Goal: Transaction & Acquisition: Purchase product/service

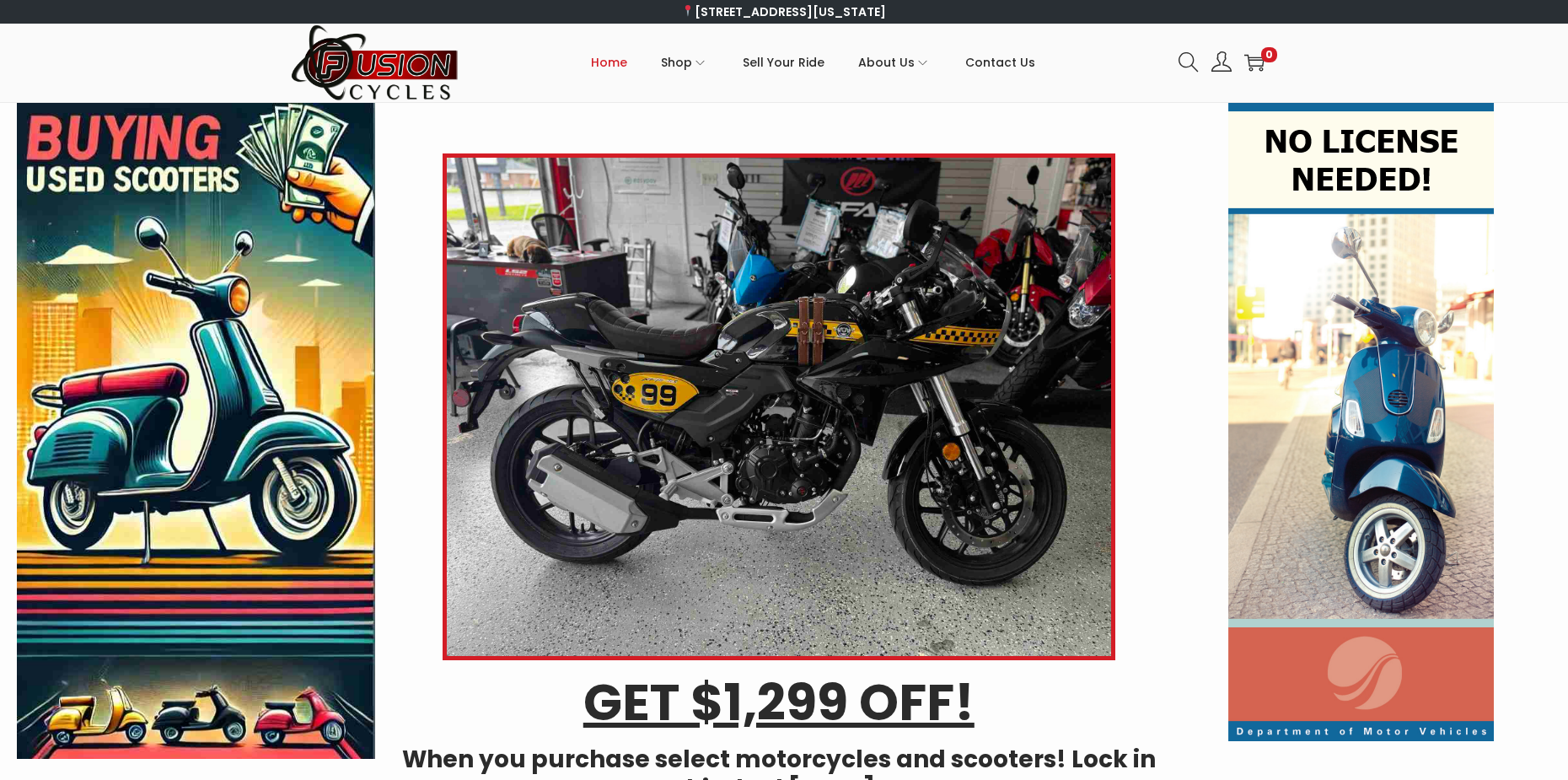
click at [519, 96] on ul "Home Shop ATVs Dirt Bikes Motorcycles Scooters Trikes Gear Parts ATVs Dirt Bike…" at bounding box center [813, 62] width 707 height 76
click at [1186, 57] on icon at bounding box center [1189, 62] width 20 height 20
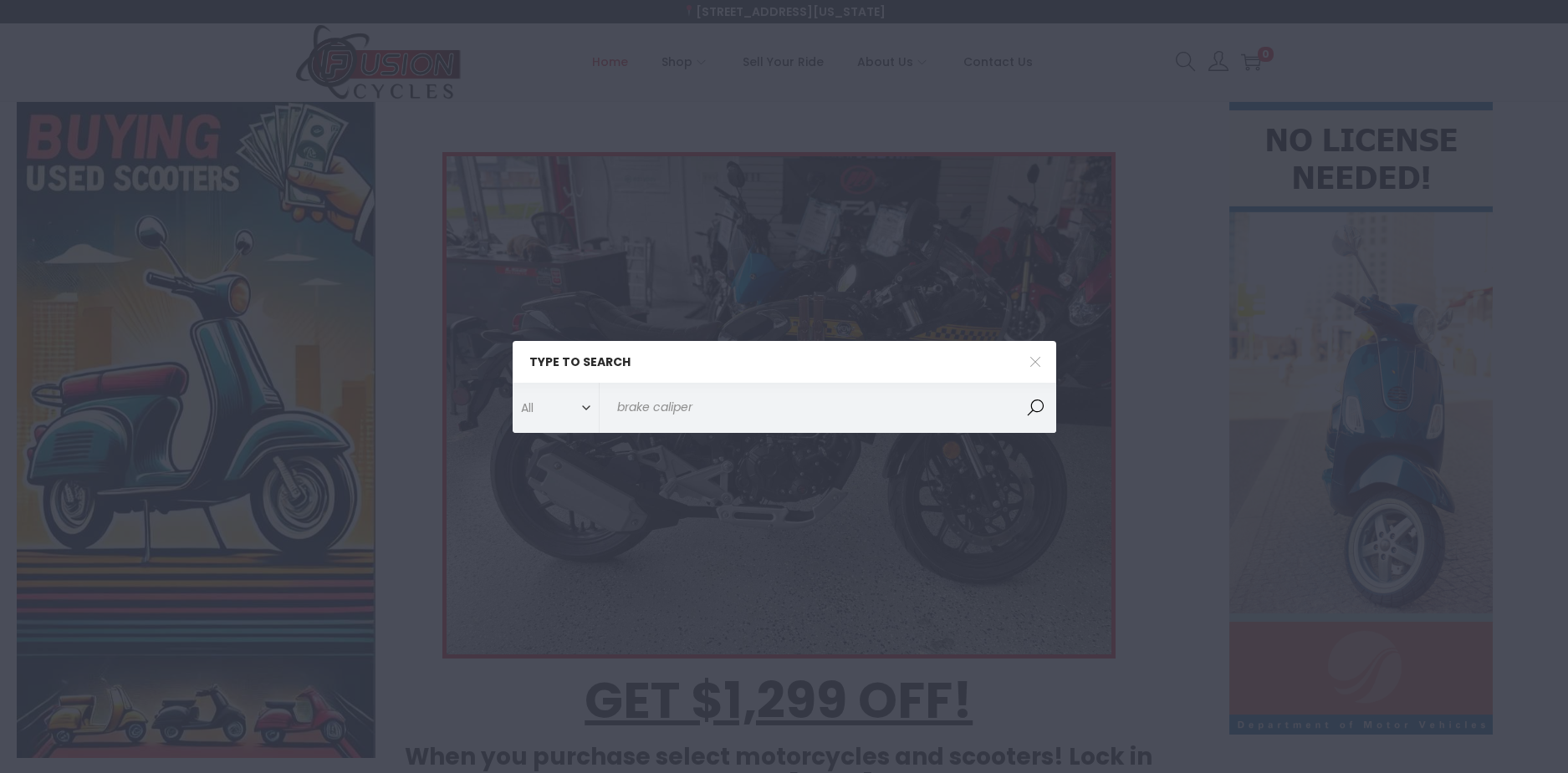
type input "brake caliper"
click at [1014, 383] on button "Search" at bounding box center [1035, 408] width 42 height 50
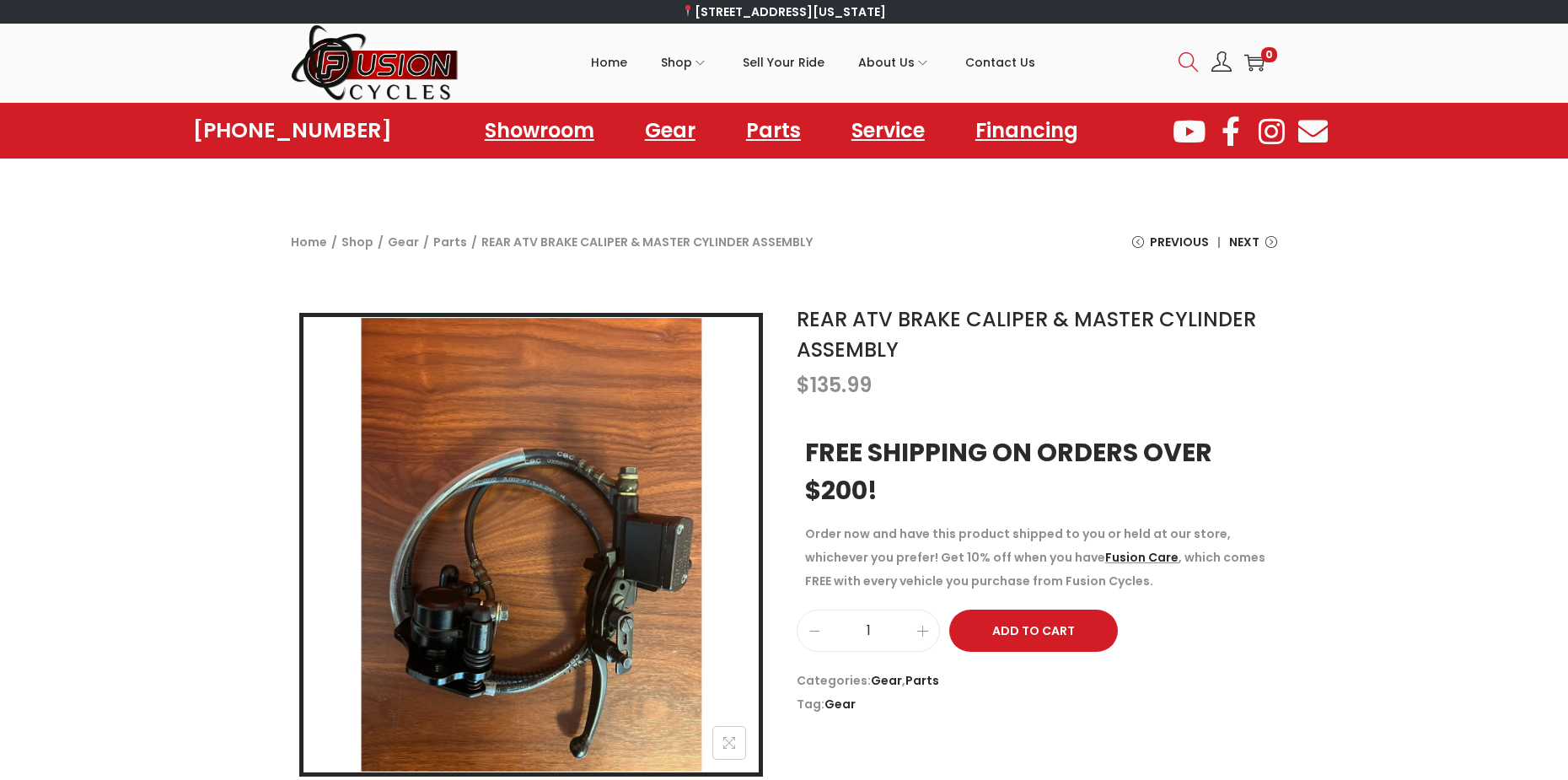
click at [1182, 56] on icon at bounding box center [1189, 62] width 19 height 19
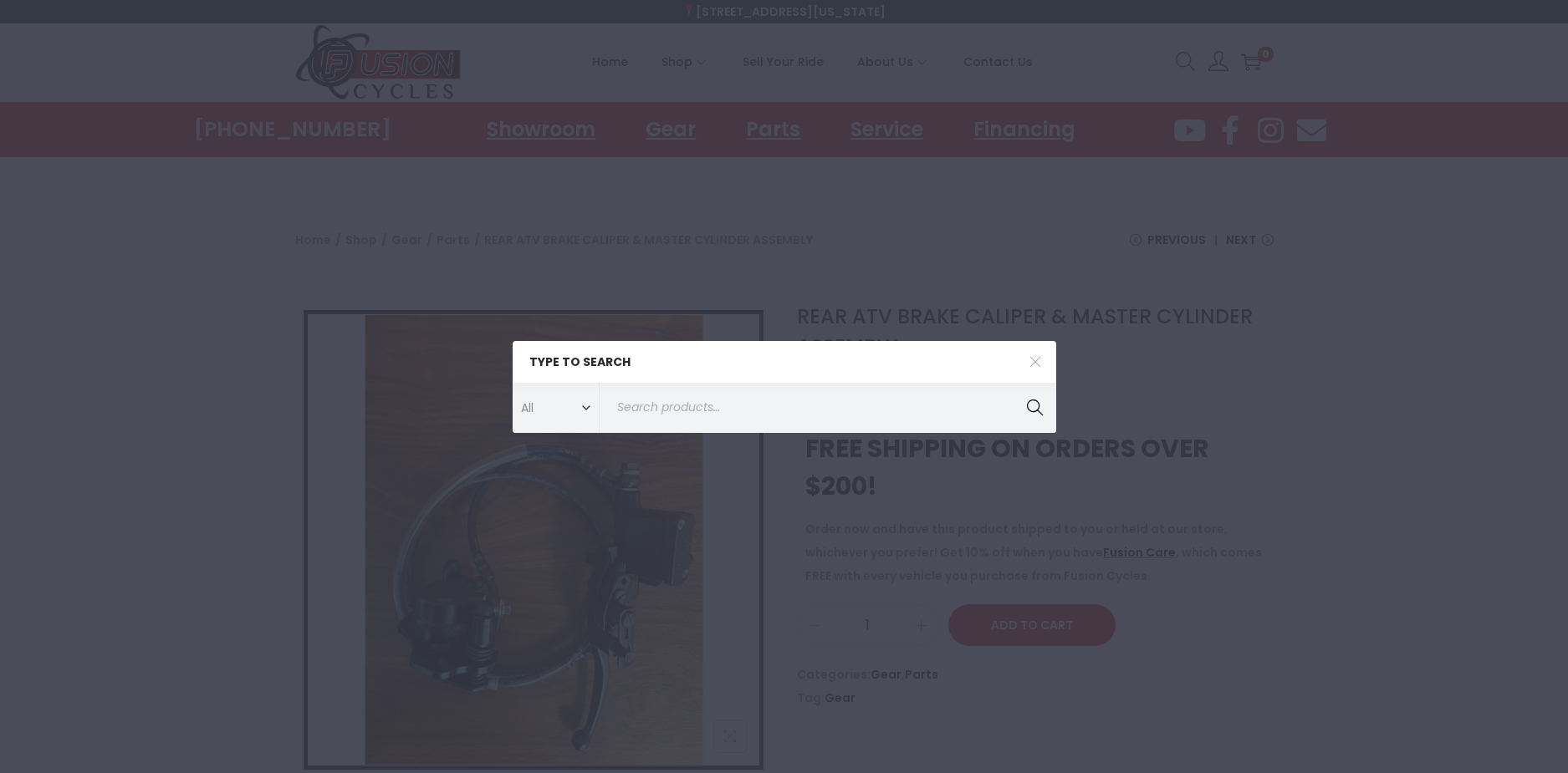
drag, startPoint x: 841, startPoint y: 324, endPoint x: 933, endPoint y: 288, distance: 98.8
click at [853, 323] on div "Type to search All ATVs ATVs Covers Dirt Bikes Dirt Bikes Gear Gloves Helmets L…" at bounding box center [784, 386] width 1568 height 773
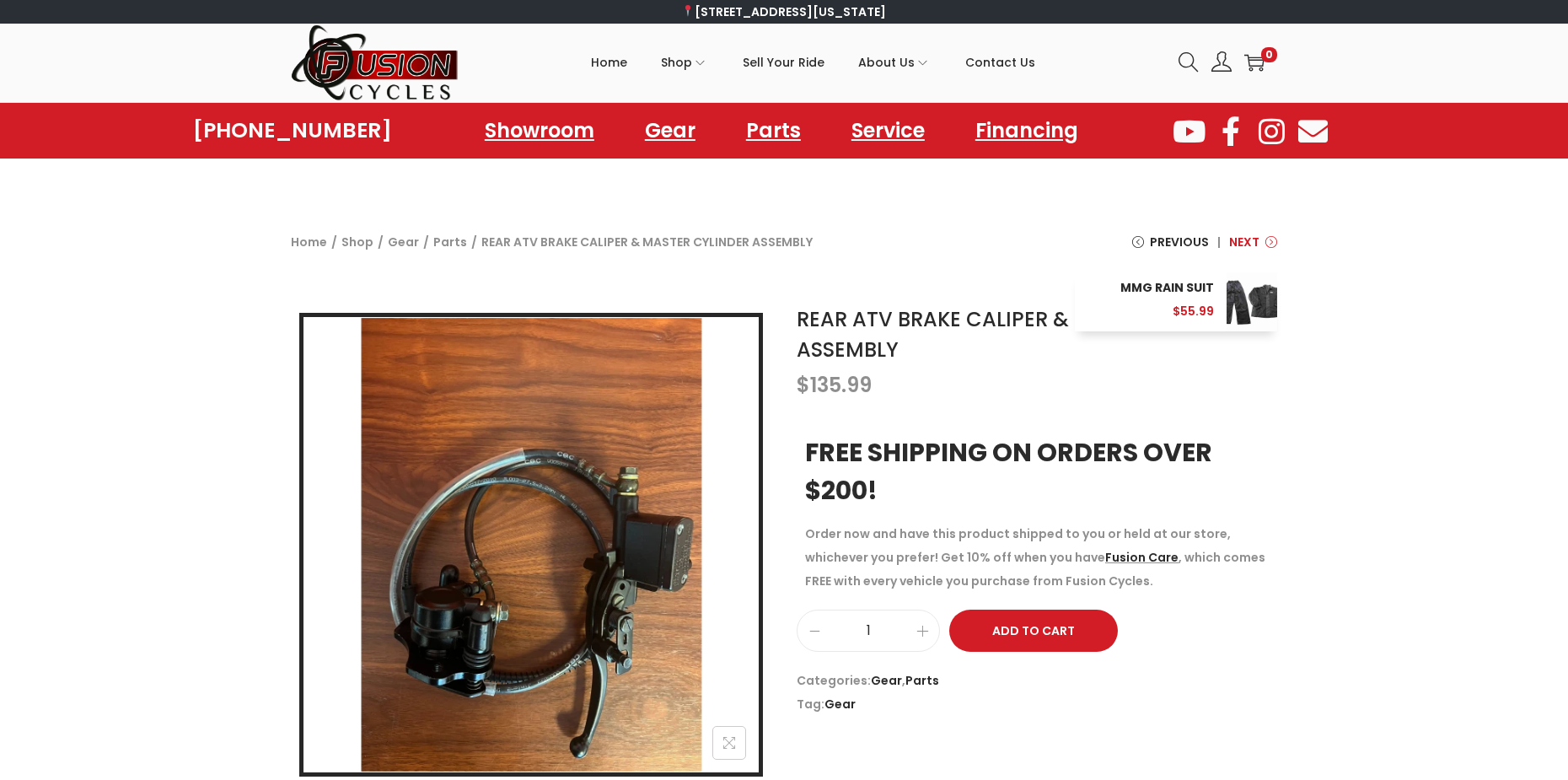
click at [1259, 247] on span "Next" at bounding box center [1244, 241] width 30 height 23
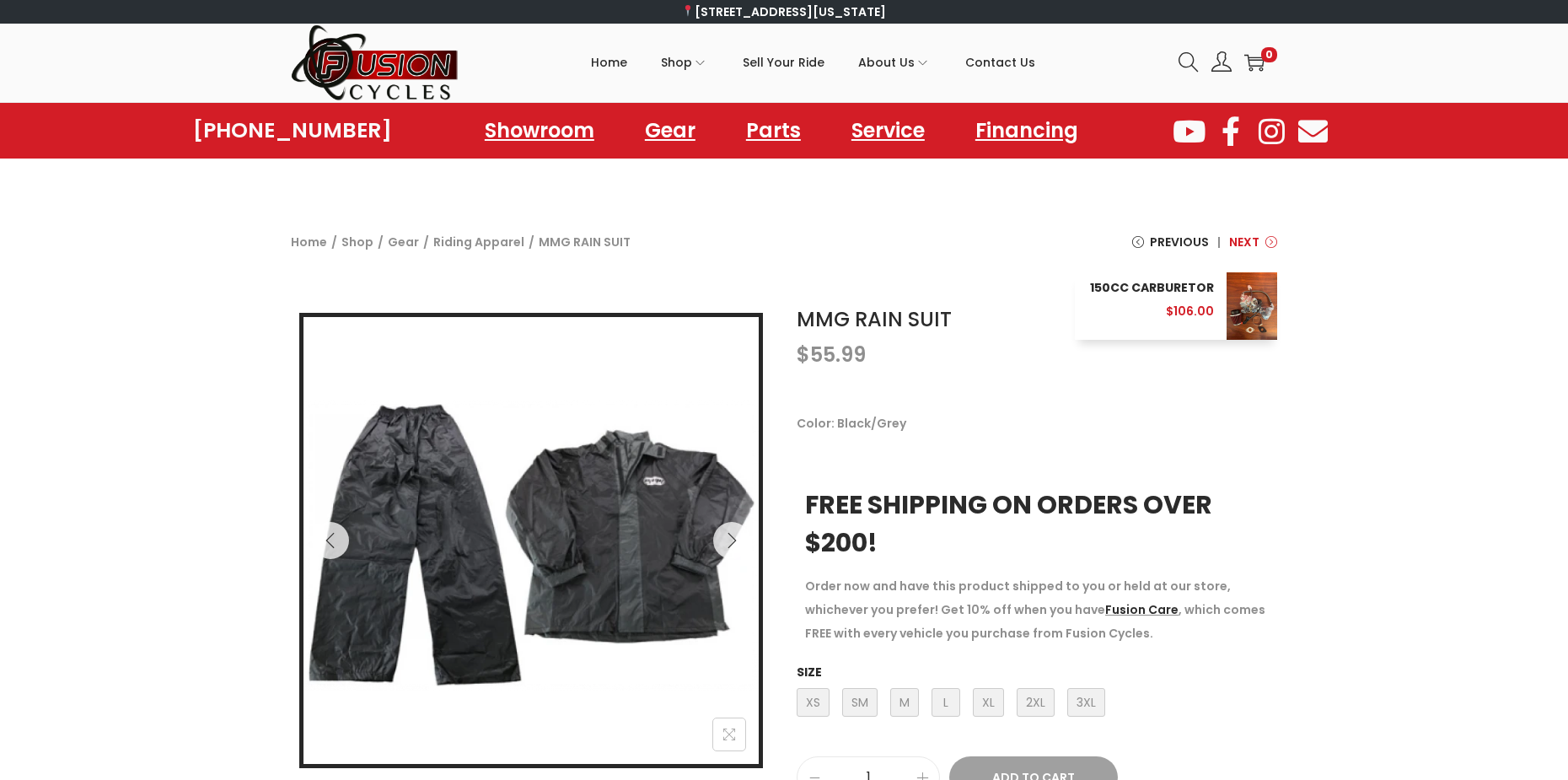
click at [1248, 245] on span "Next" at bounding box center [1244, 241] width 30 height 23
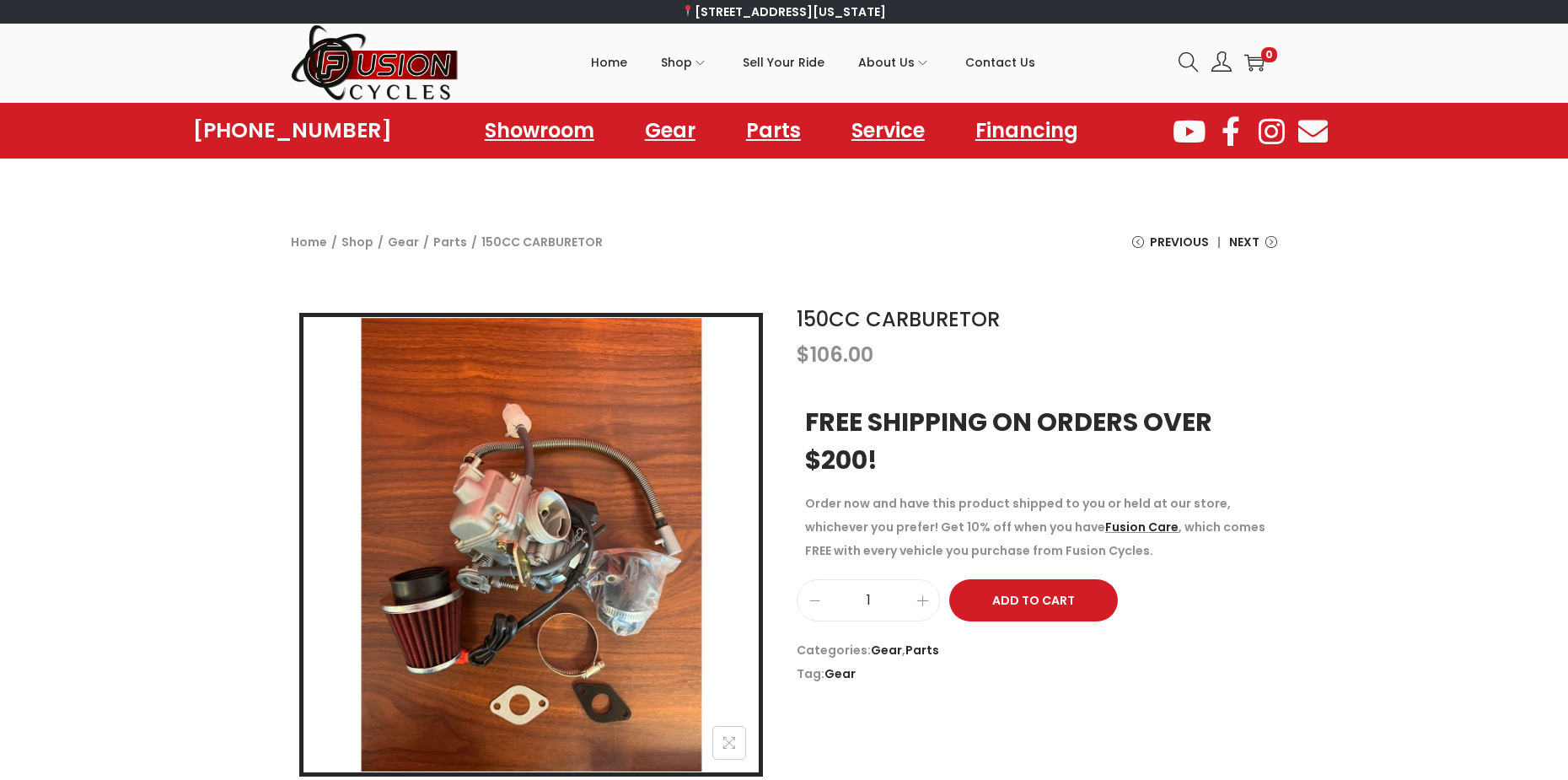
click at [1178, 65] on div "Login / Register image/svg+xml 0" at bounding box center [1222, 62] width 111 height 36
drag, startPoint x: 1173, startPoint y: 55, endPoint x: 1183, endPoint y: 56, distance: 10.0
click at [1175, 55] on div "Login / Register image/svg+xml 0" at bounding box center [1222, 62] width 111 height 36
click at [1195, 59] on icon at bounding box center [1189, 62] width 20 height 20
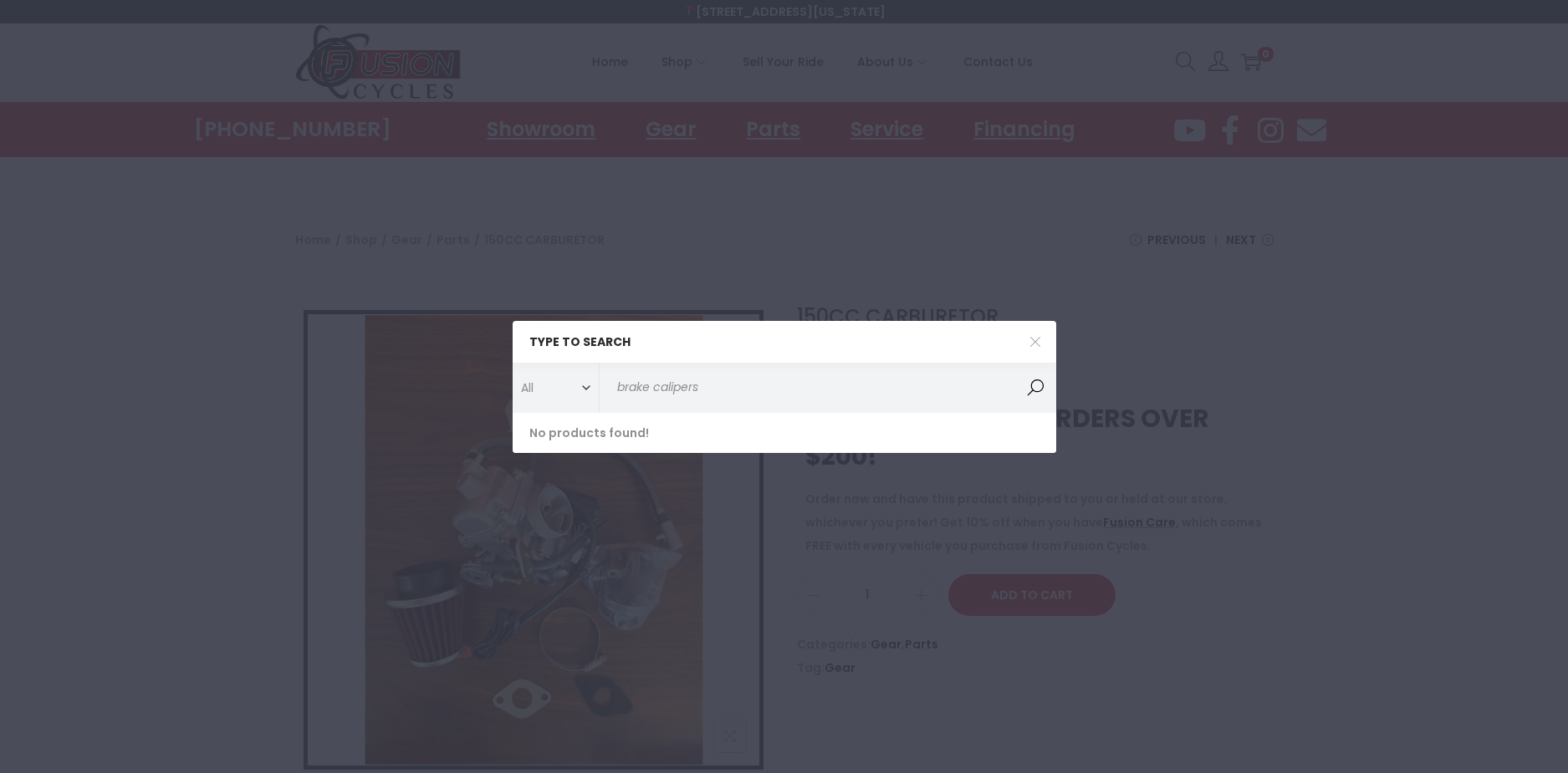
type input "brake caliper"
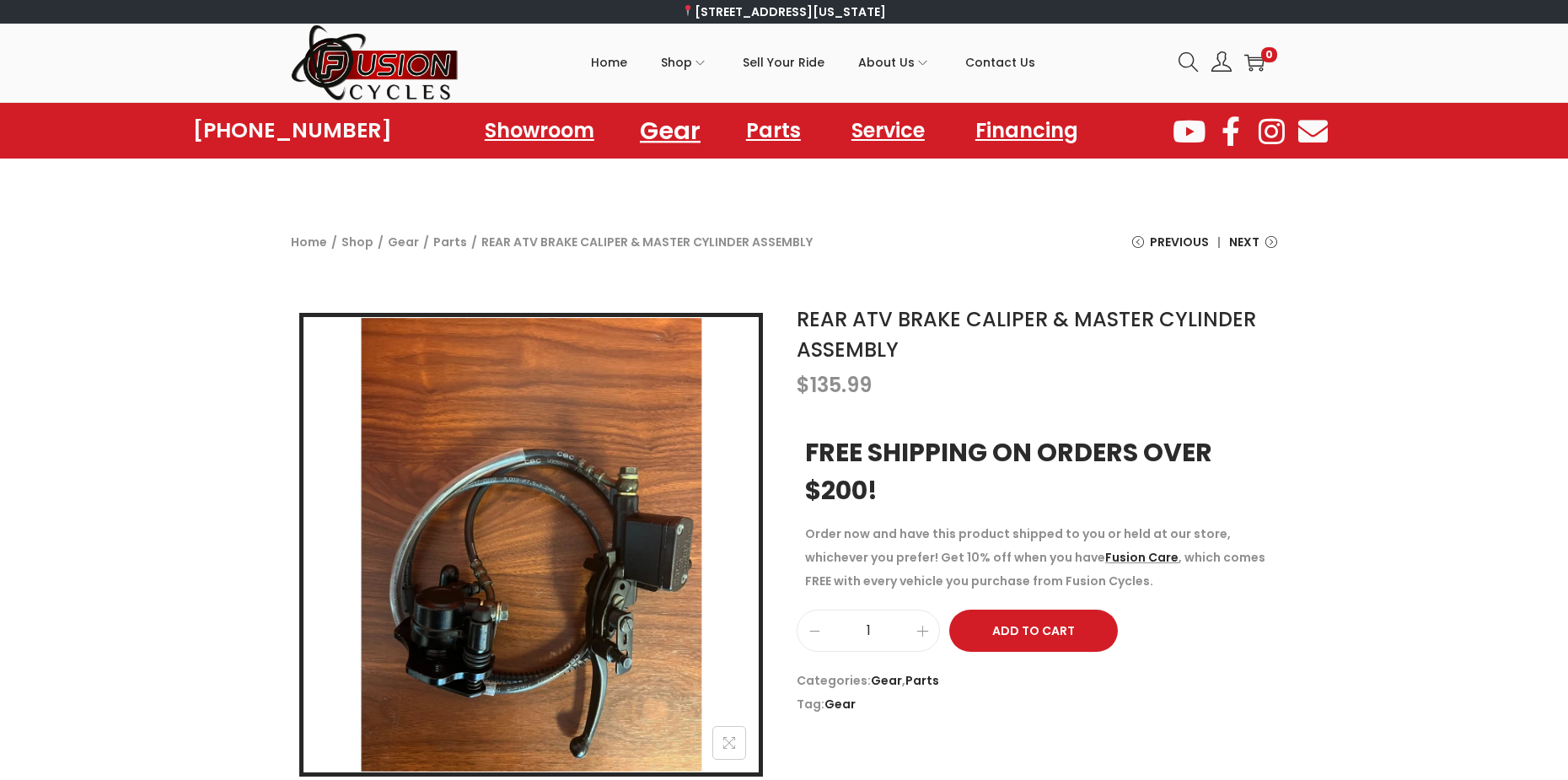
click at [695, 133] on link "Gear" at bounding box center [670, 129] width 102 height 46
click at [739, 131] on link "Parts" at bounding box center [773, 129] width 106 height 46
click at [761, 127] on link "Parts" at bounding box center [773, 129] width 106 height 46
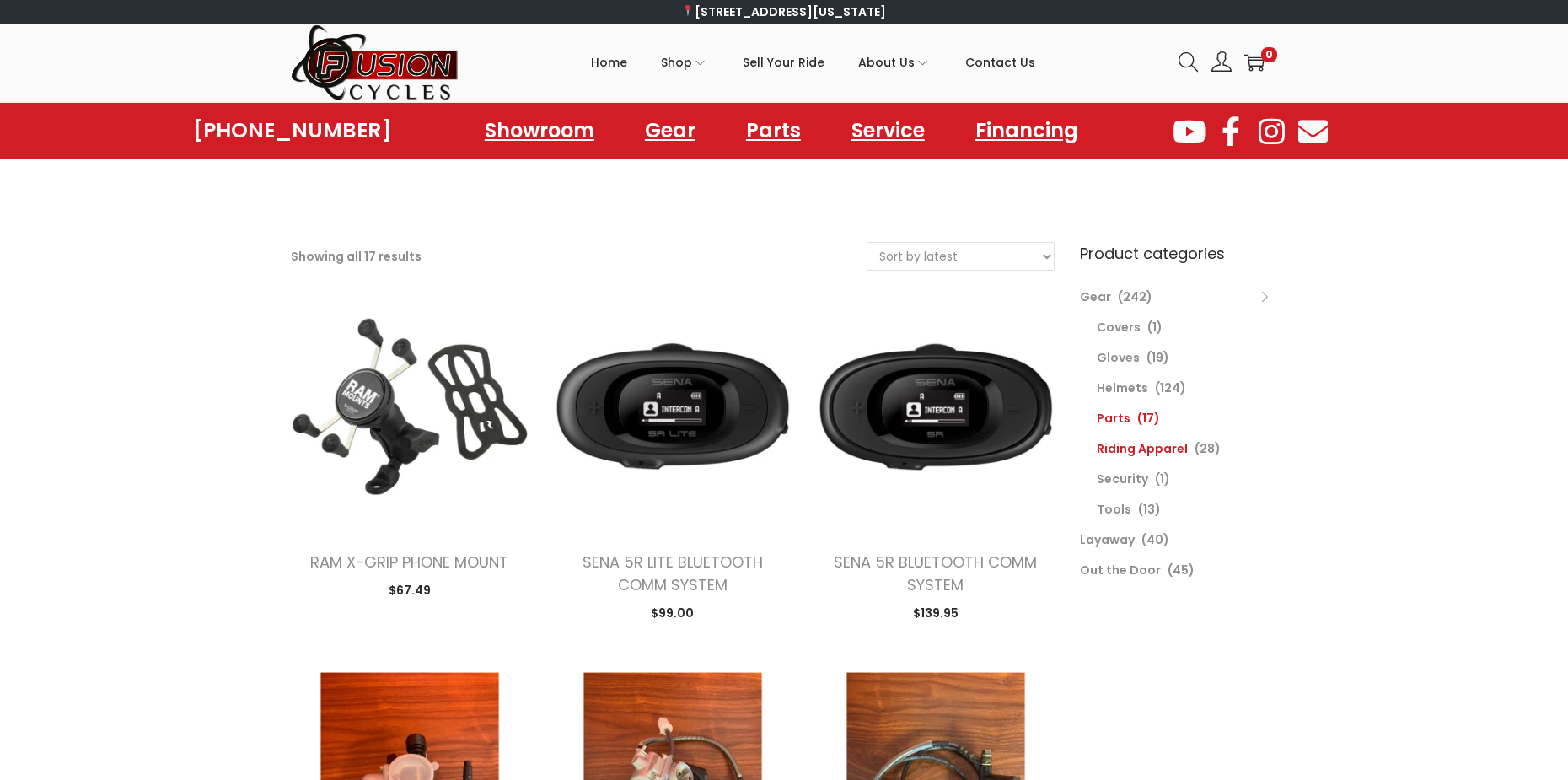
click at [1123, 442] on link "Riding Apparel" at bounding box center [1142, 448] width 91 height 17
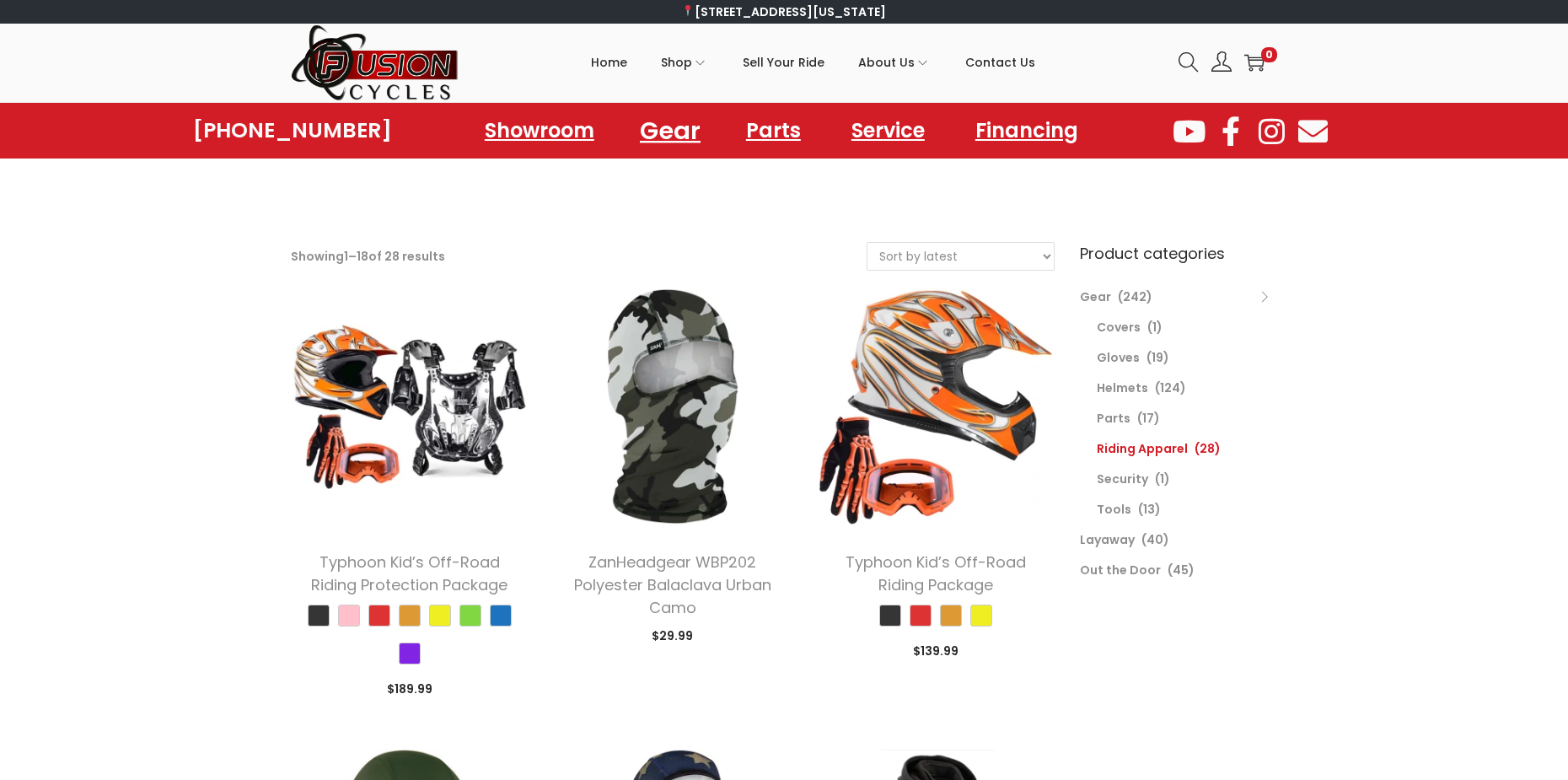
click at [669, 128] on link "Gear" at bounding box center [670, 129] width 102 height 46
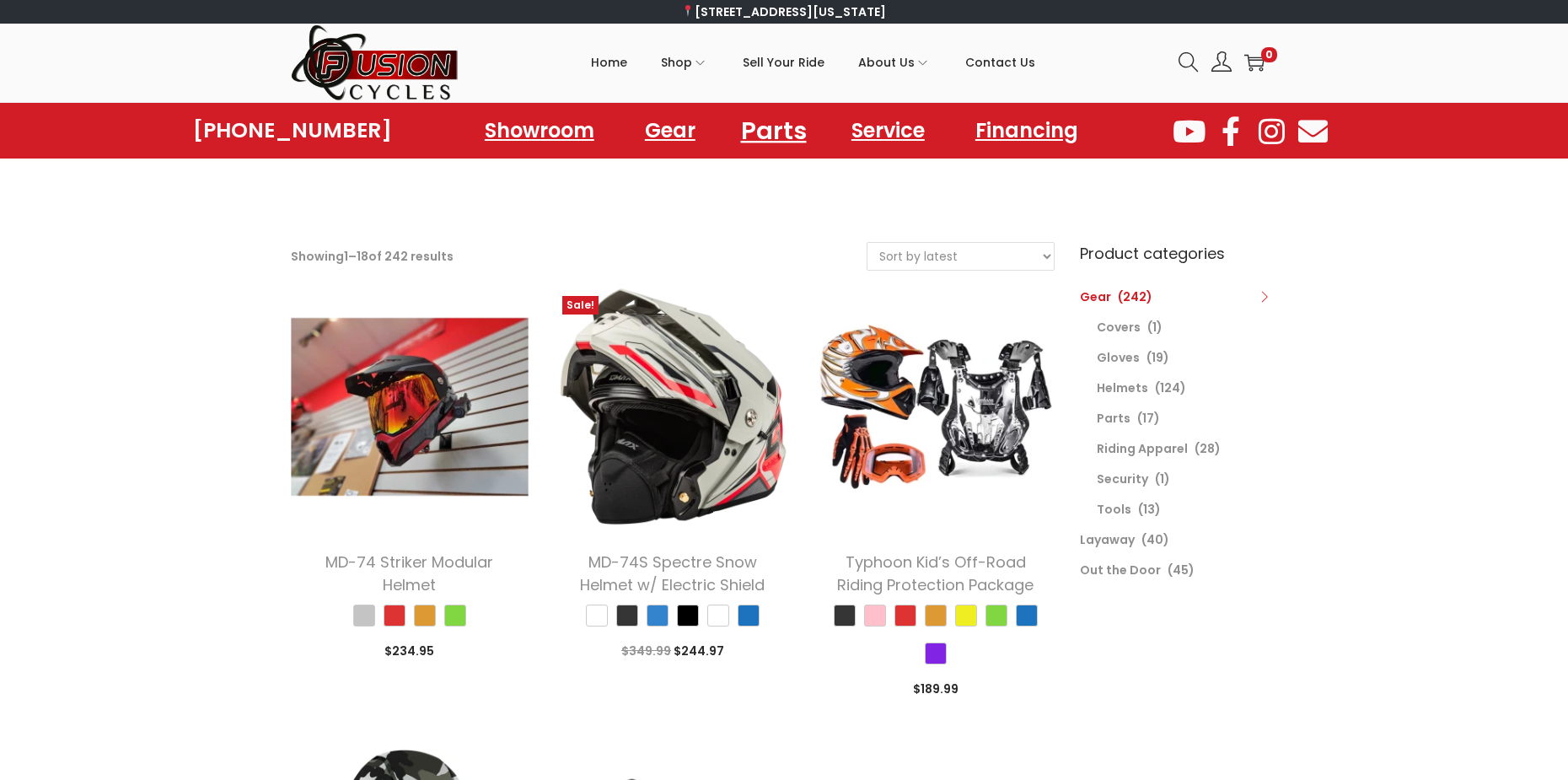
click at [774, 136] on link "Parts" at bounding box center [773, 129] width 106 height 46
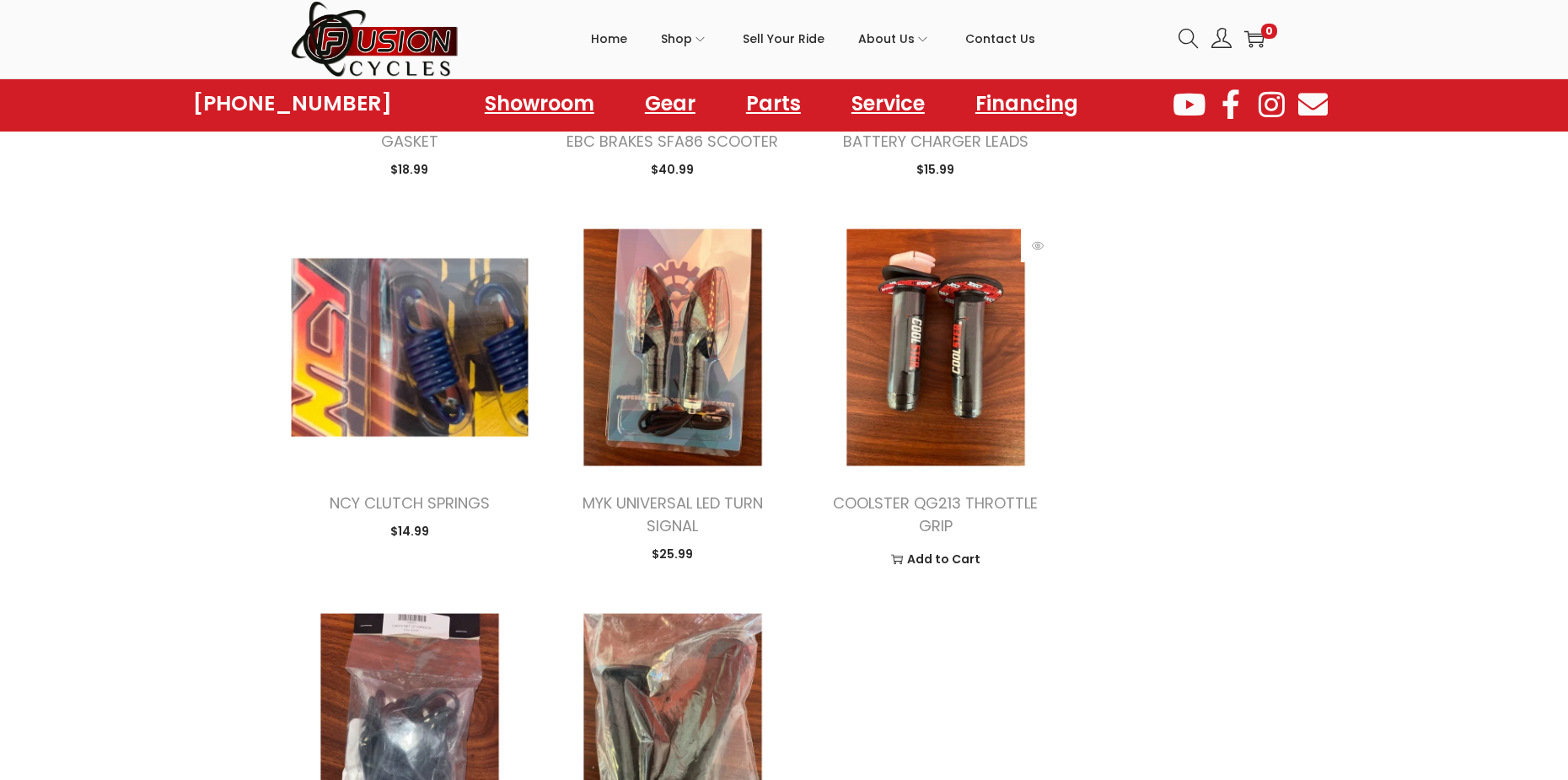
scroll to position [1350, 0]
